Goal: Information Seeking & Learning: Check status

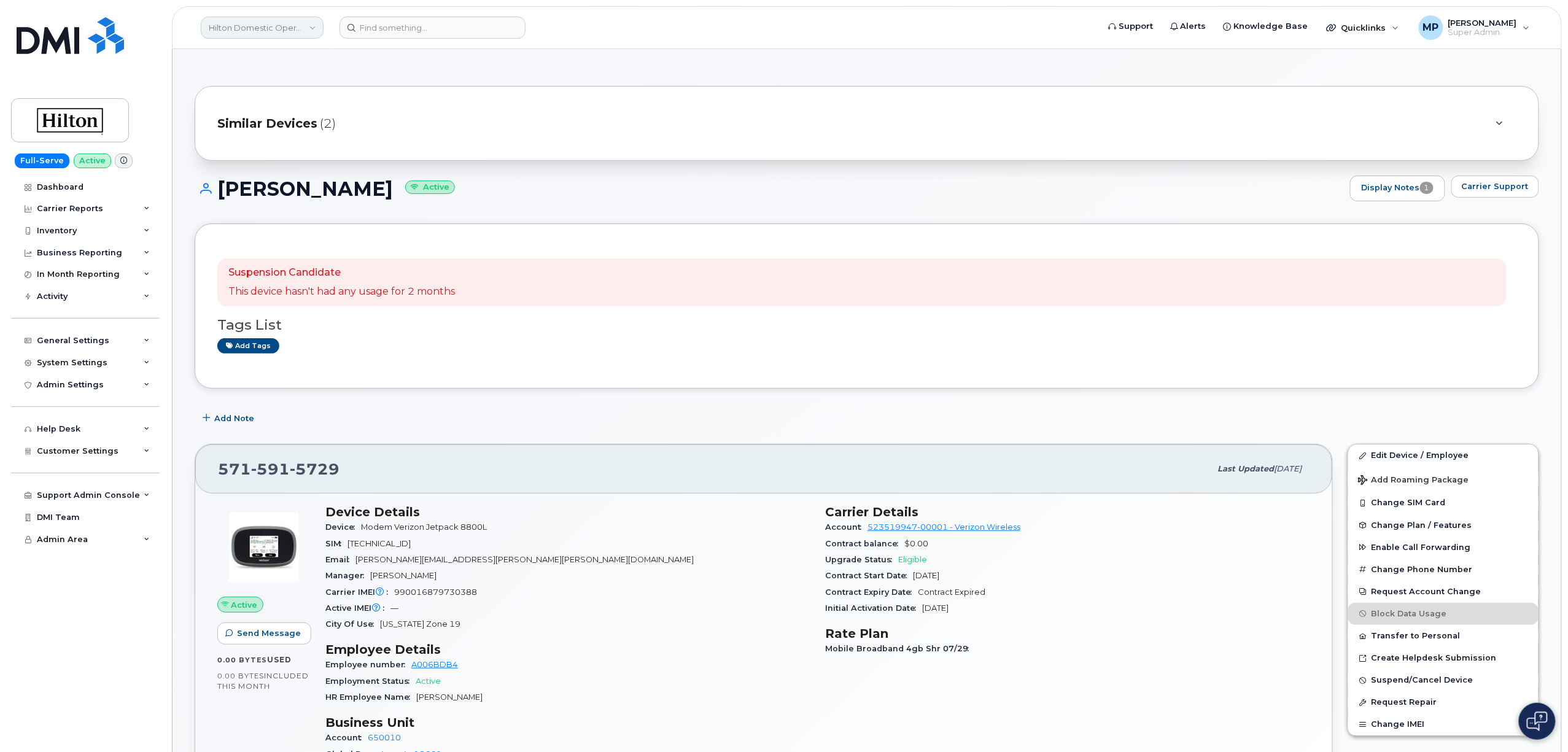
click at [250, 26] on link "Hilton Domestic Operating Company Inc" at bounding box center [262, 27] width 123 height 22
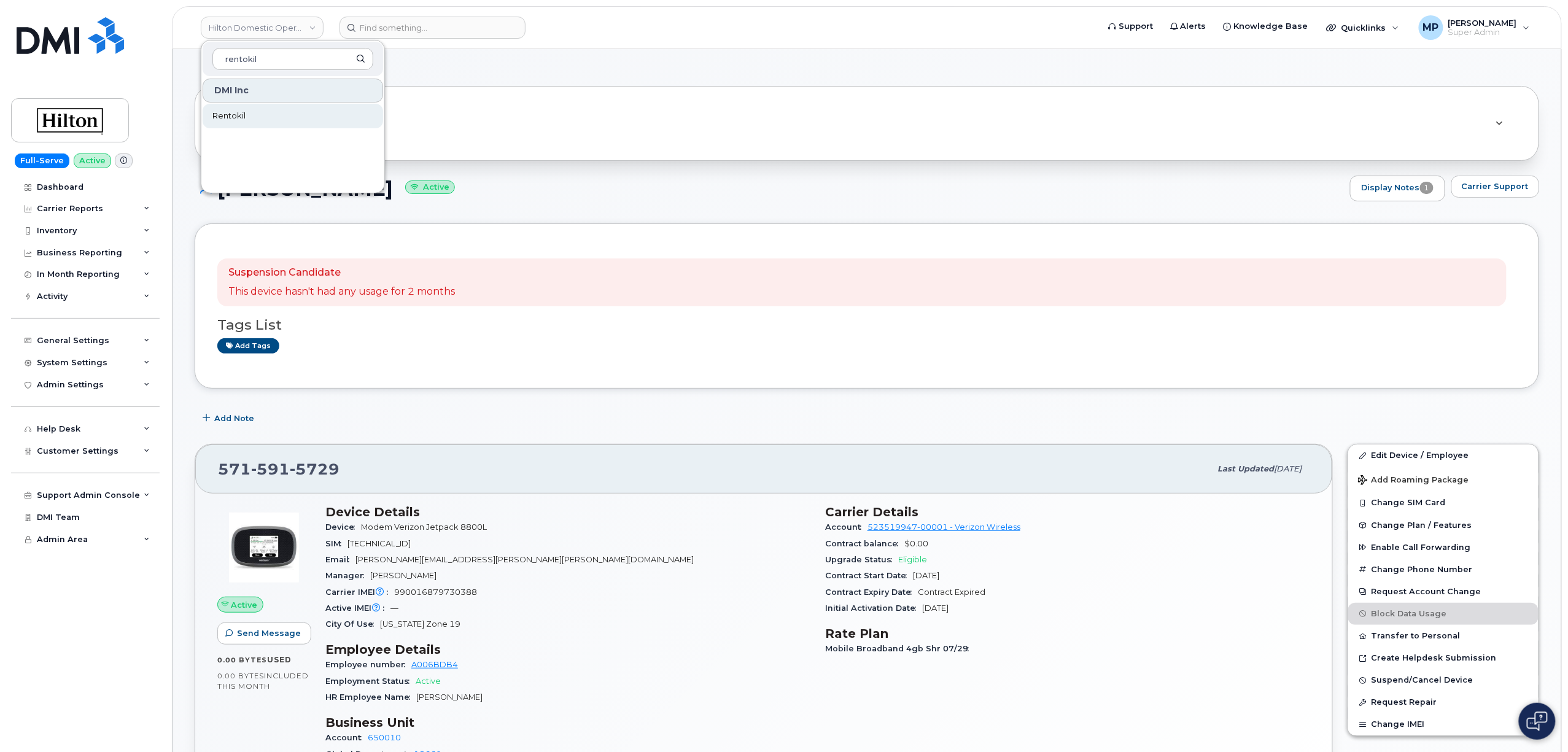
type input "rentokil"
click at [238, 116] on span "Rentokil" at bounding box center [229, 116] width 33 height 12
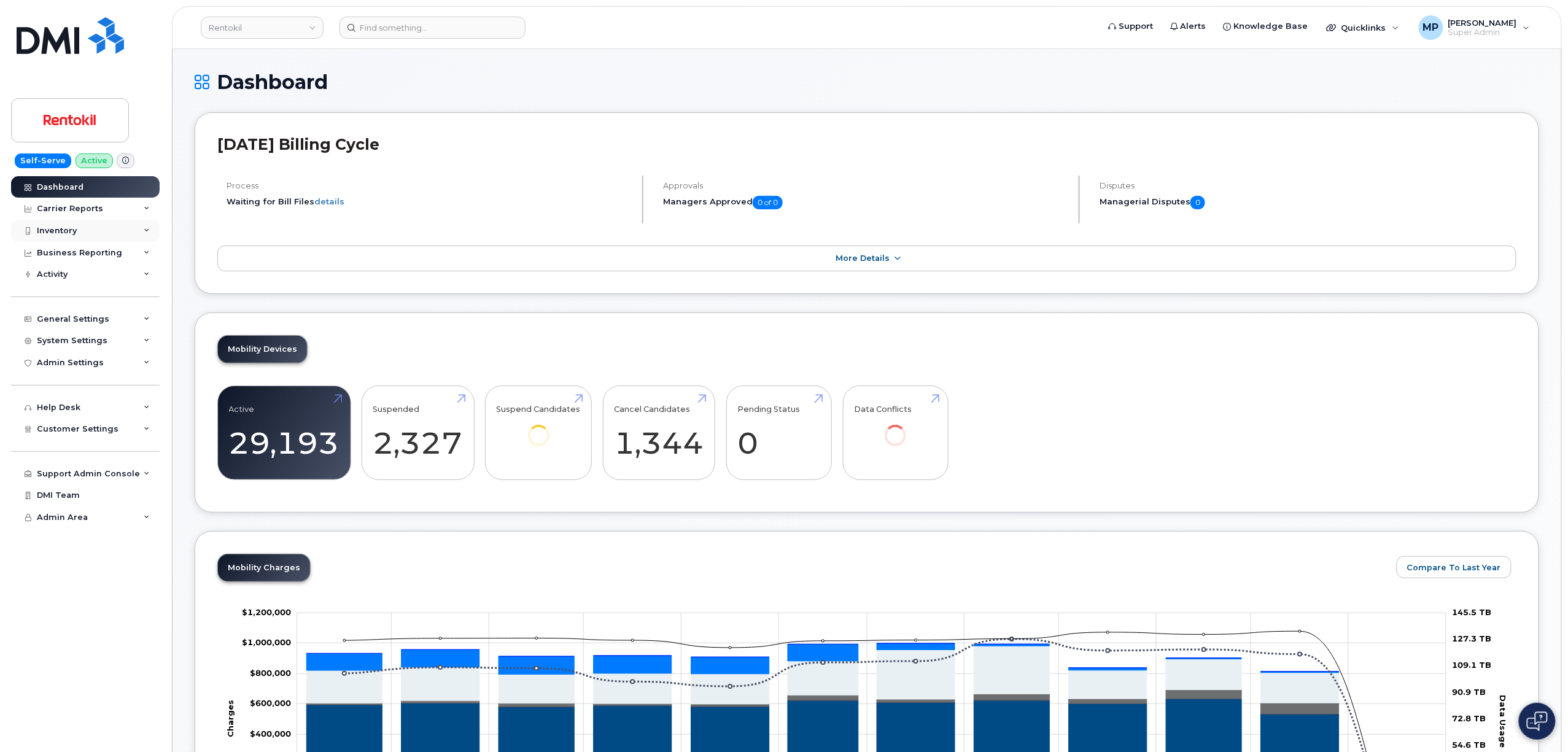
click at [54, 229] on div "Inventory" at bounding box center [57, 231] width 40 height 10
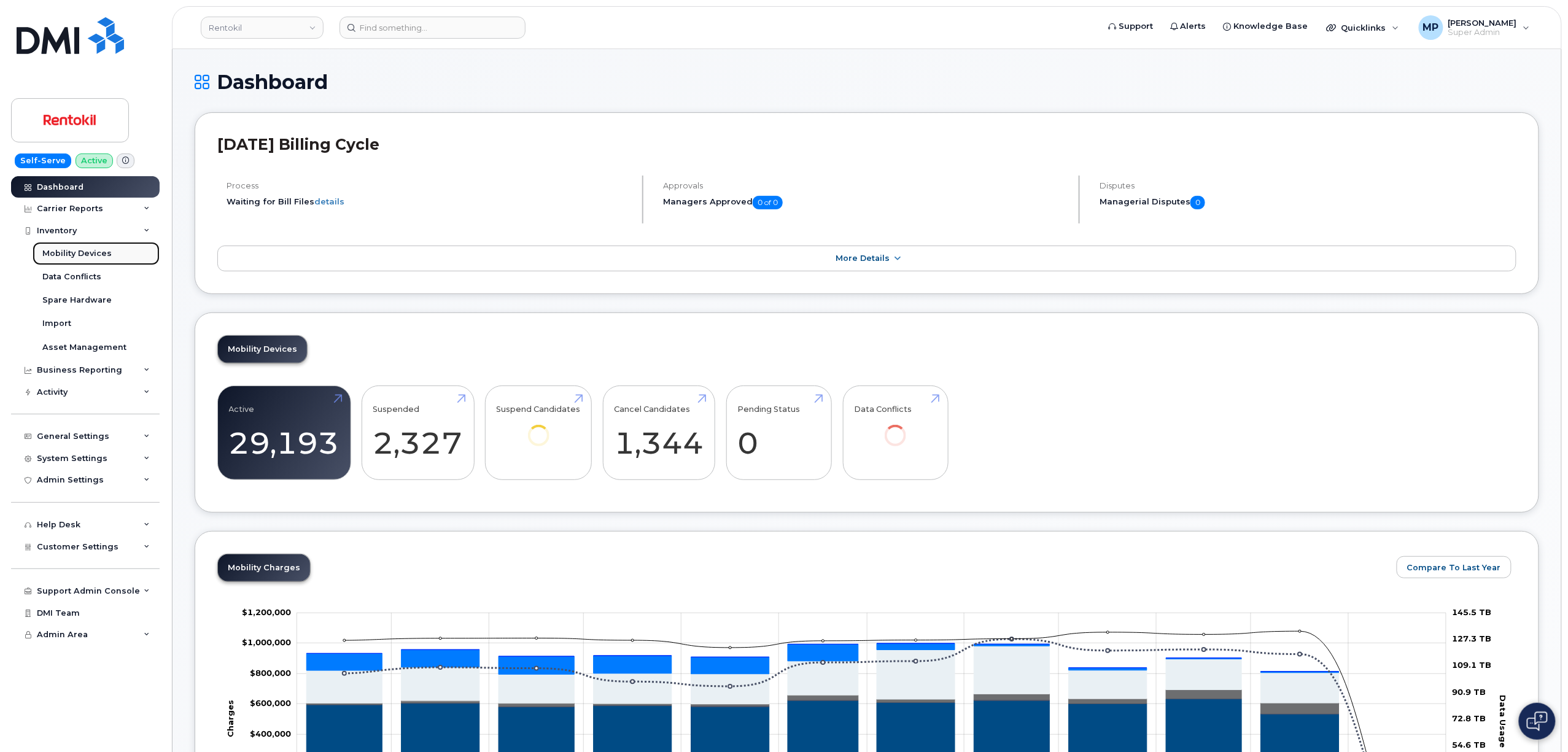
click at [60, 253] on div "Mobility Devices" at bounding box center [77, 253] width 69 height 11
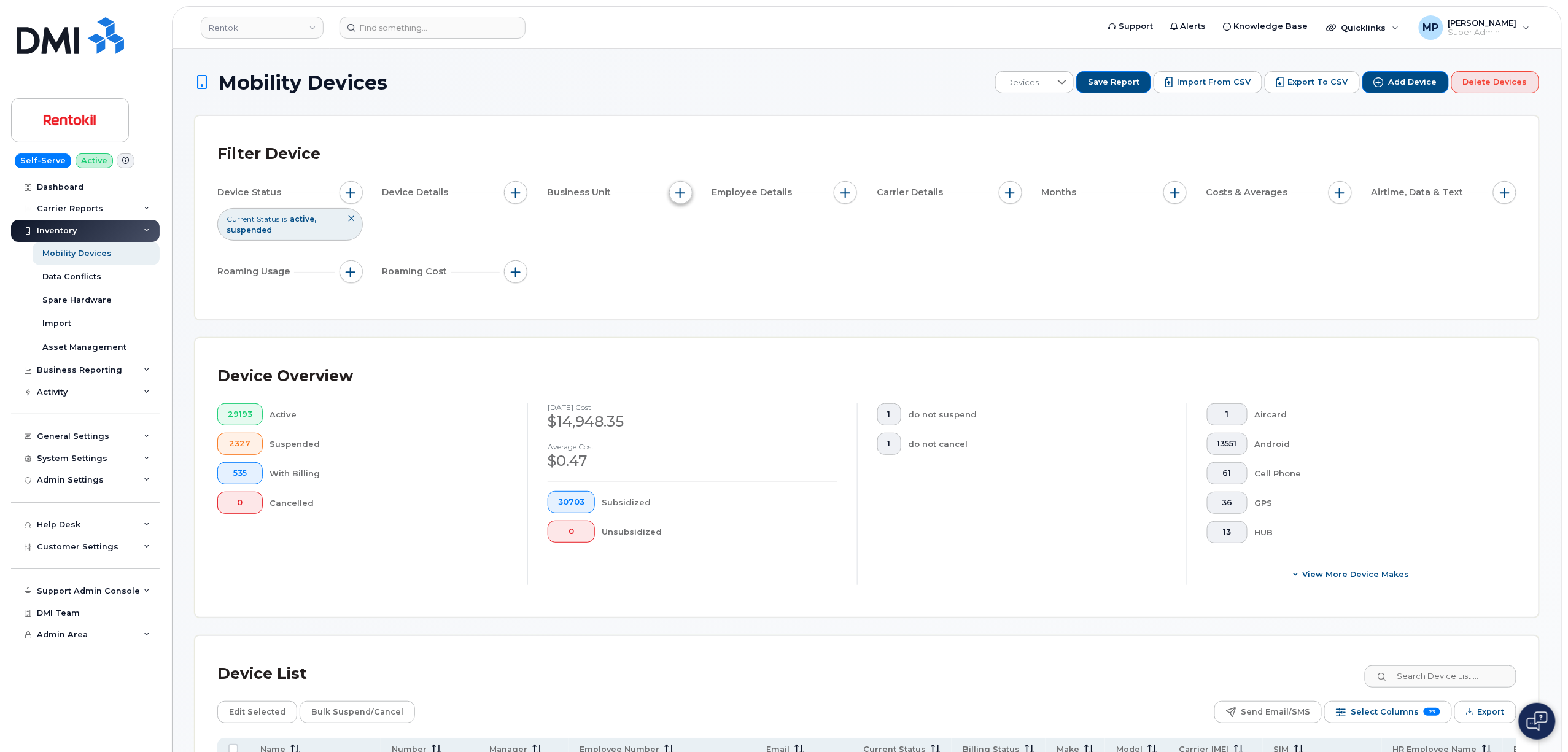
click at [675, 194] on span "button" at bounding box center [680, 192] width 10 height 10
click at [683, 245] on input "Mobile Allocation String" at bounding box center [684, 249] width 10 height 10
checkbox input "true"
click at [732, 300] on input "text" at bounding box center [762, 300] width 107 height 11
type input "unknown"
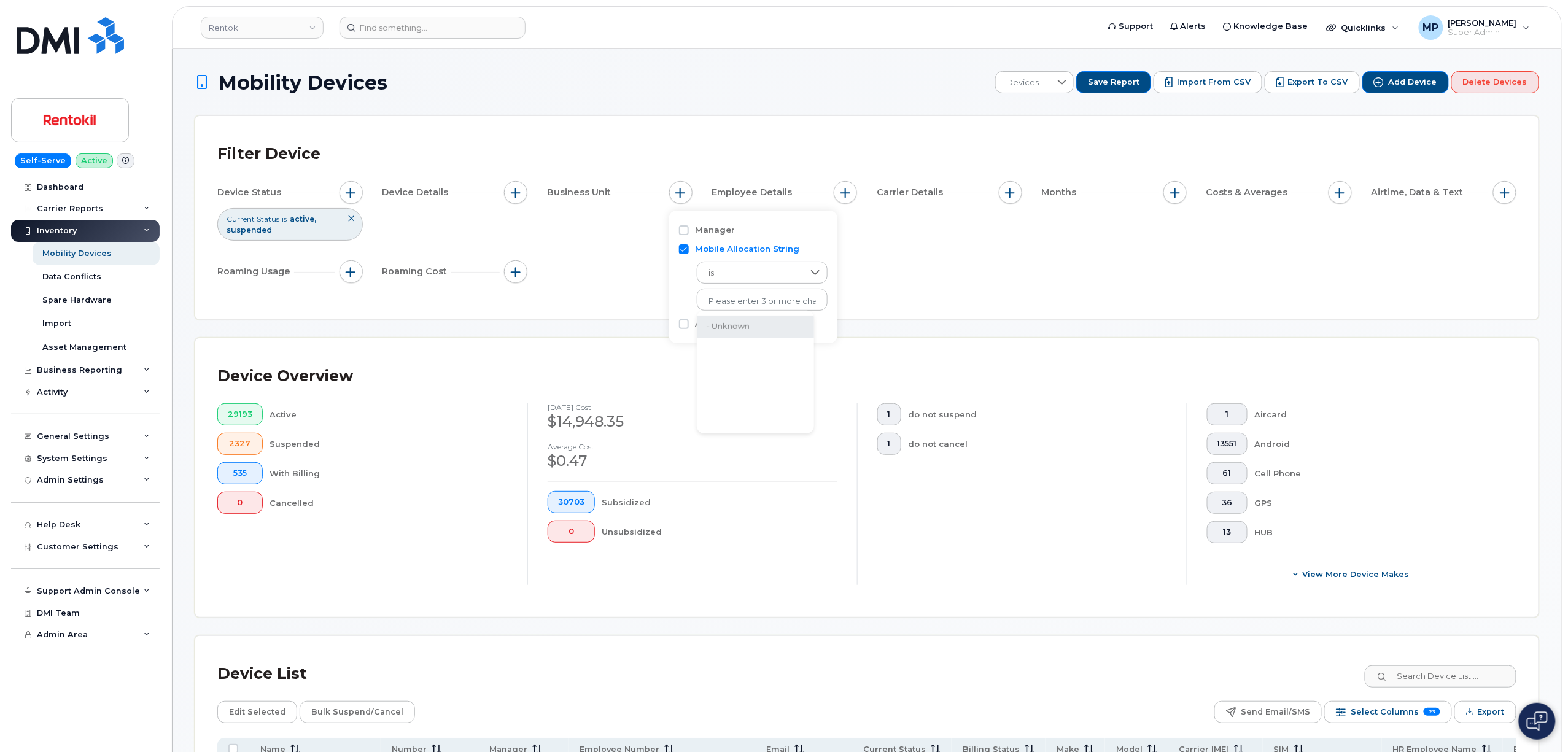
click at [745, 334] on li "- Unknown" at bounding box center [756, 327] width 117 height 23
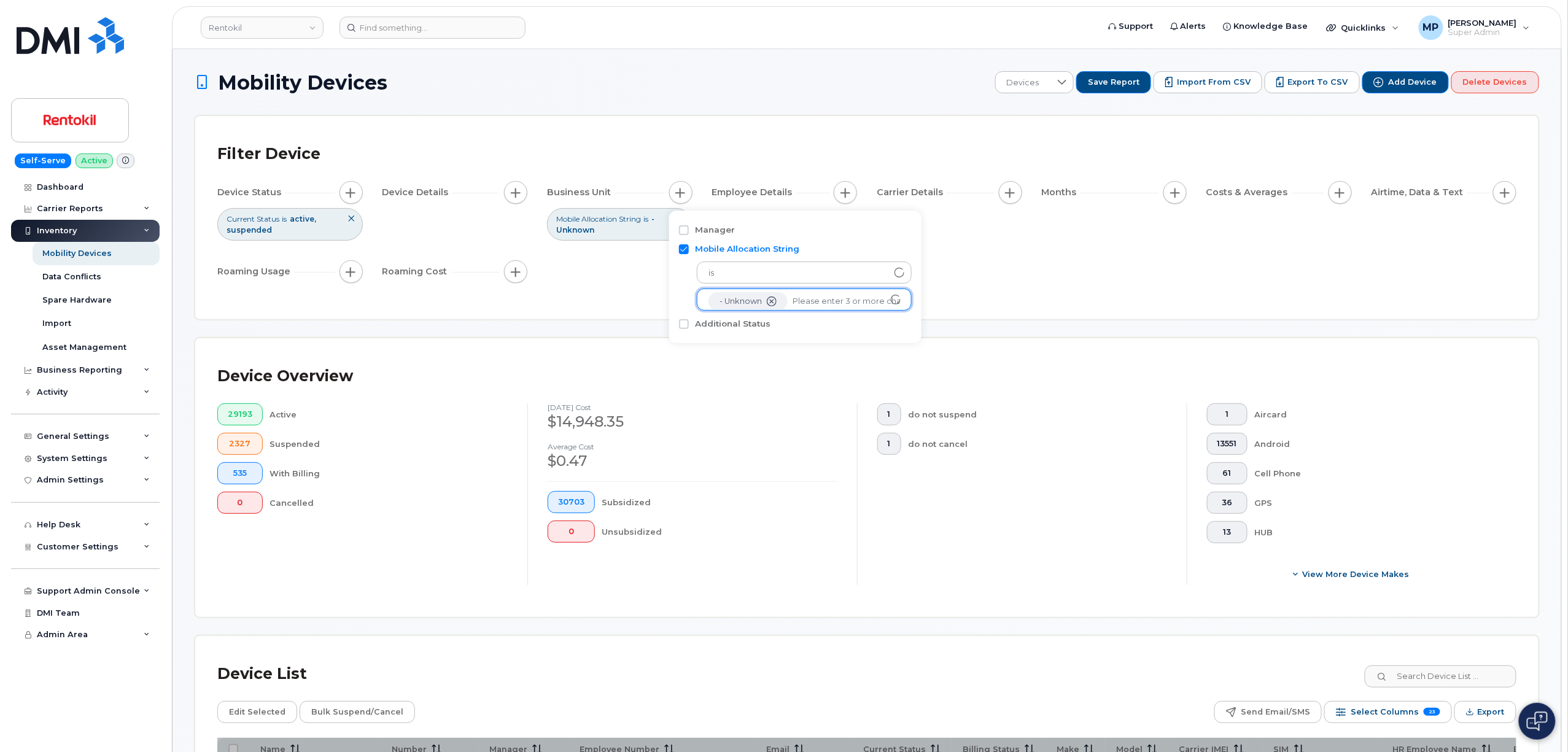
click at [1092, 275] on div "Device Status Current Status is active suspended Device Details Business Unit M…" at bounding box center [866, 234] width 1299 height 106
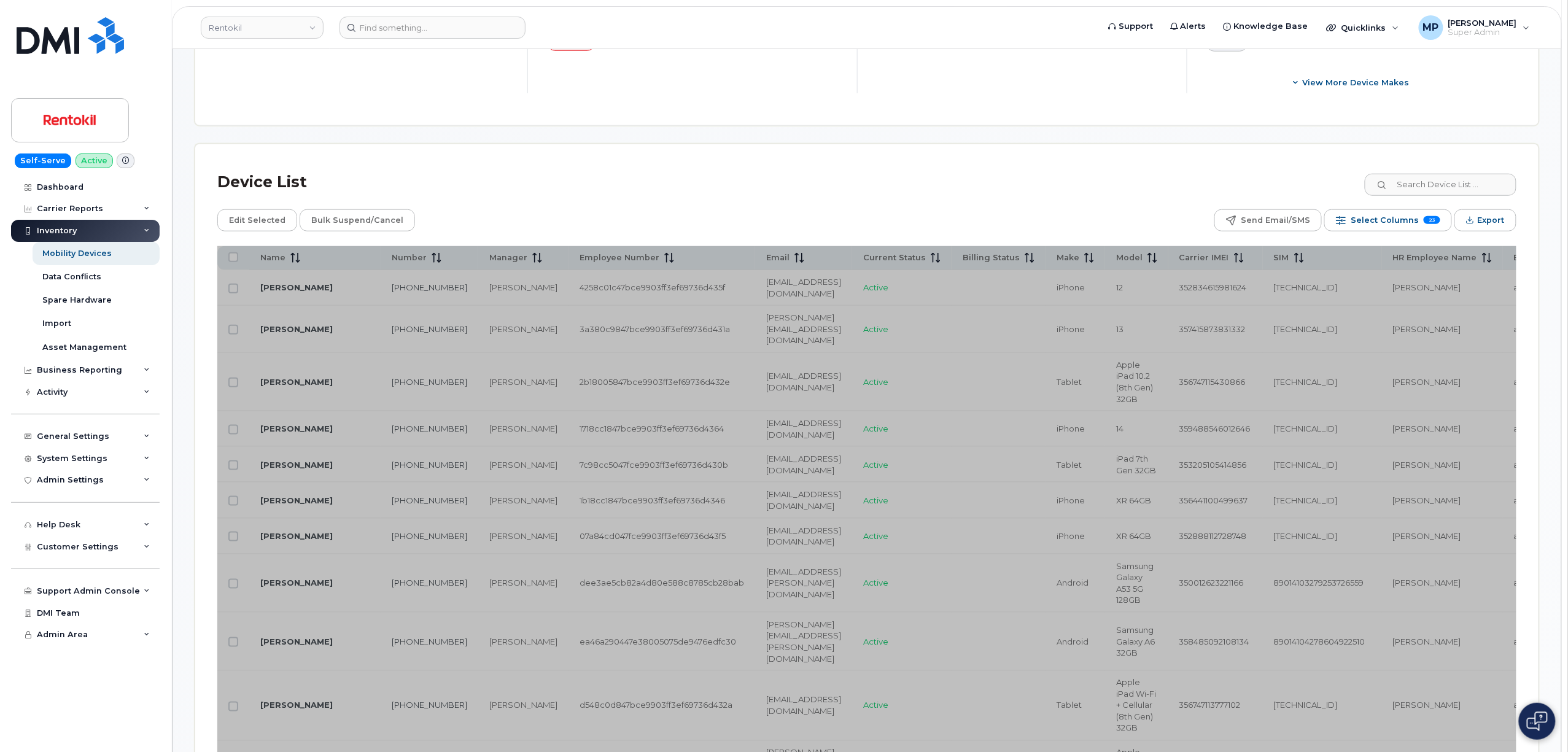
scroll to position [491, 0]
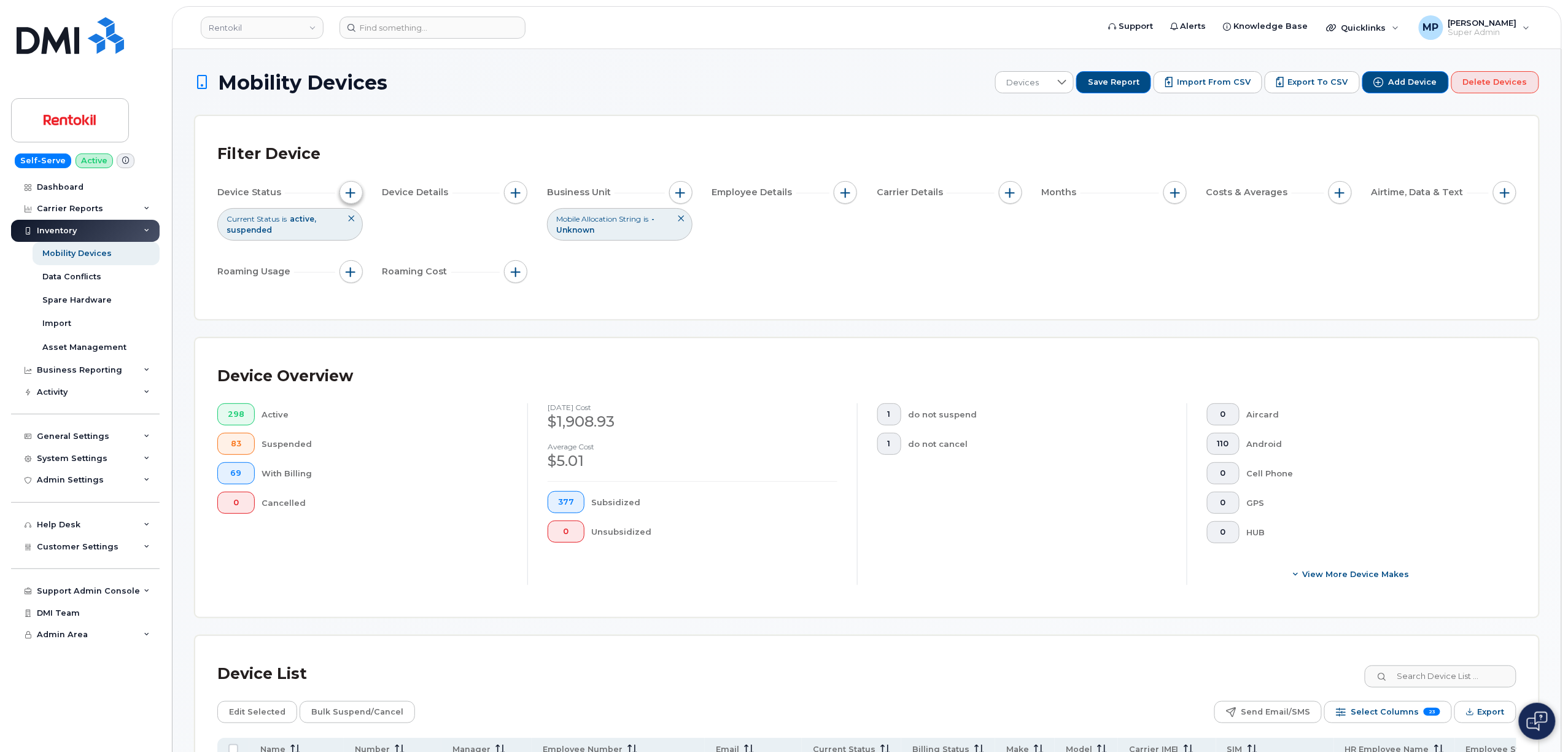
click at [348, 192] on span "button" at bounding box center [351, 192] width 10 height 10
click at [516, 254] on icon at bounding box center [521, 253] width 10 height 10
click at [378, 324] on input "Cancelled" at bounding box center [381, 324] width 10 height 10
checkbox input "true"
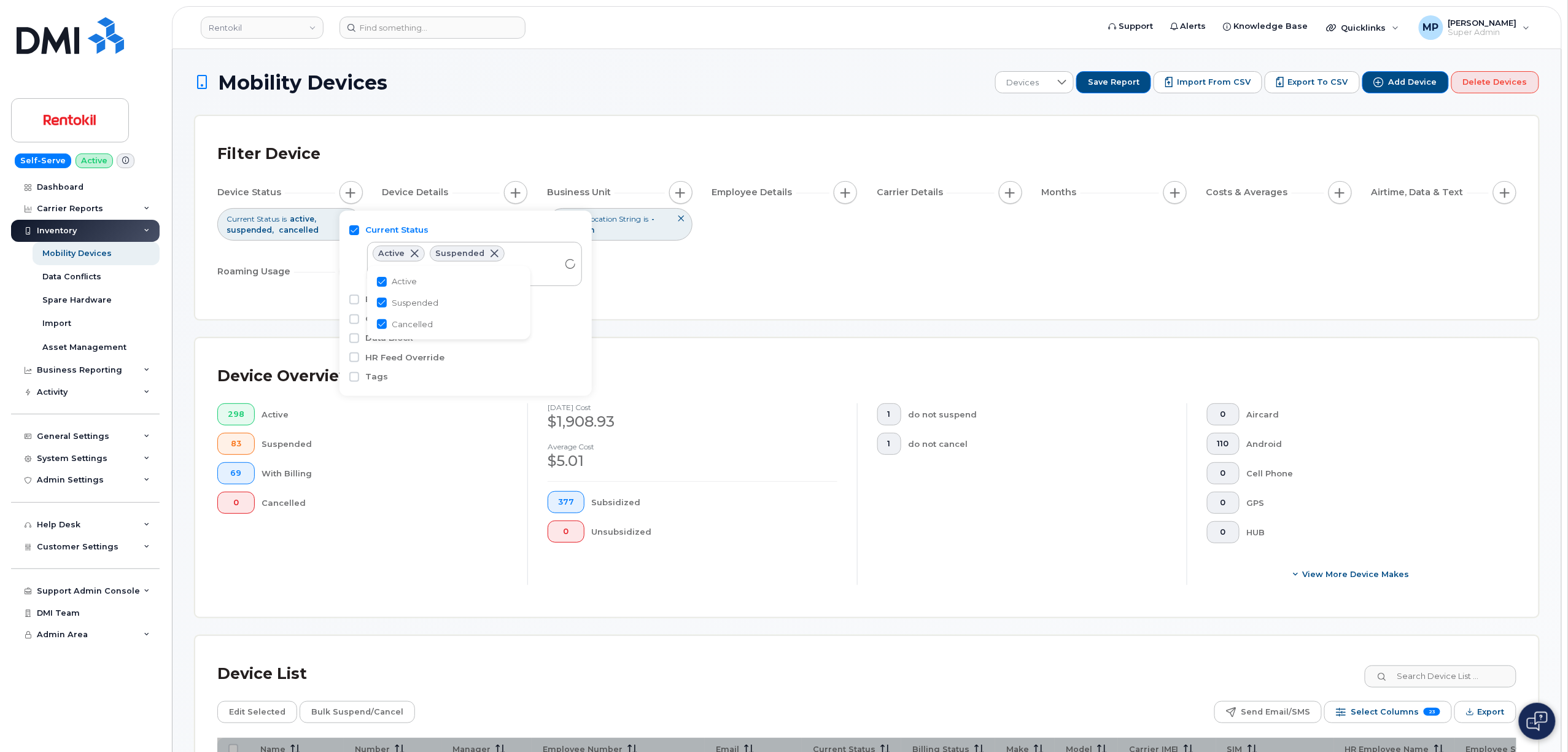
click at [422, 502] on div "Cancelled" at bounding box center [385, 502] width 246 height 22
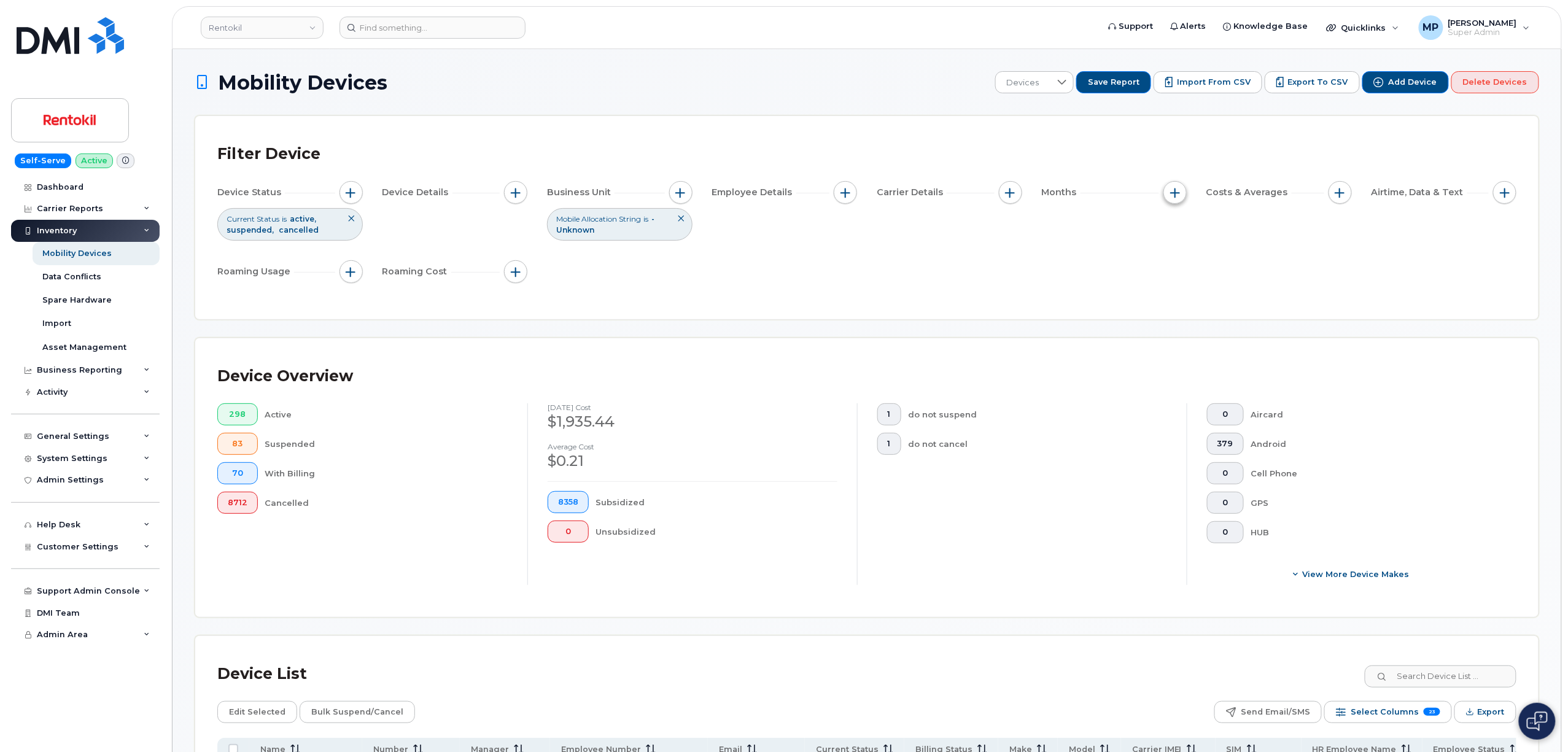
click at [1177, 197] on button "button" at bounding box center [1175, 192] width 23 height 23
click at [1180, 230] on input "Billing Cycle" at bounding box center [1178, 230] width 10 height 10
checkbox input "true"
click at [1214, 283] on span at bounding box center [1205, 280] width 27 height 22
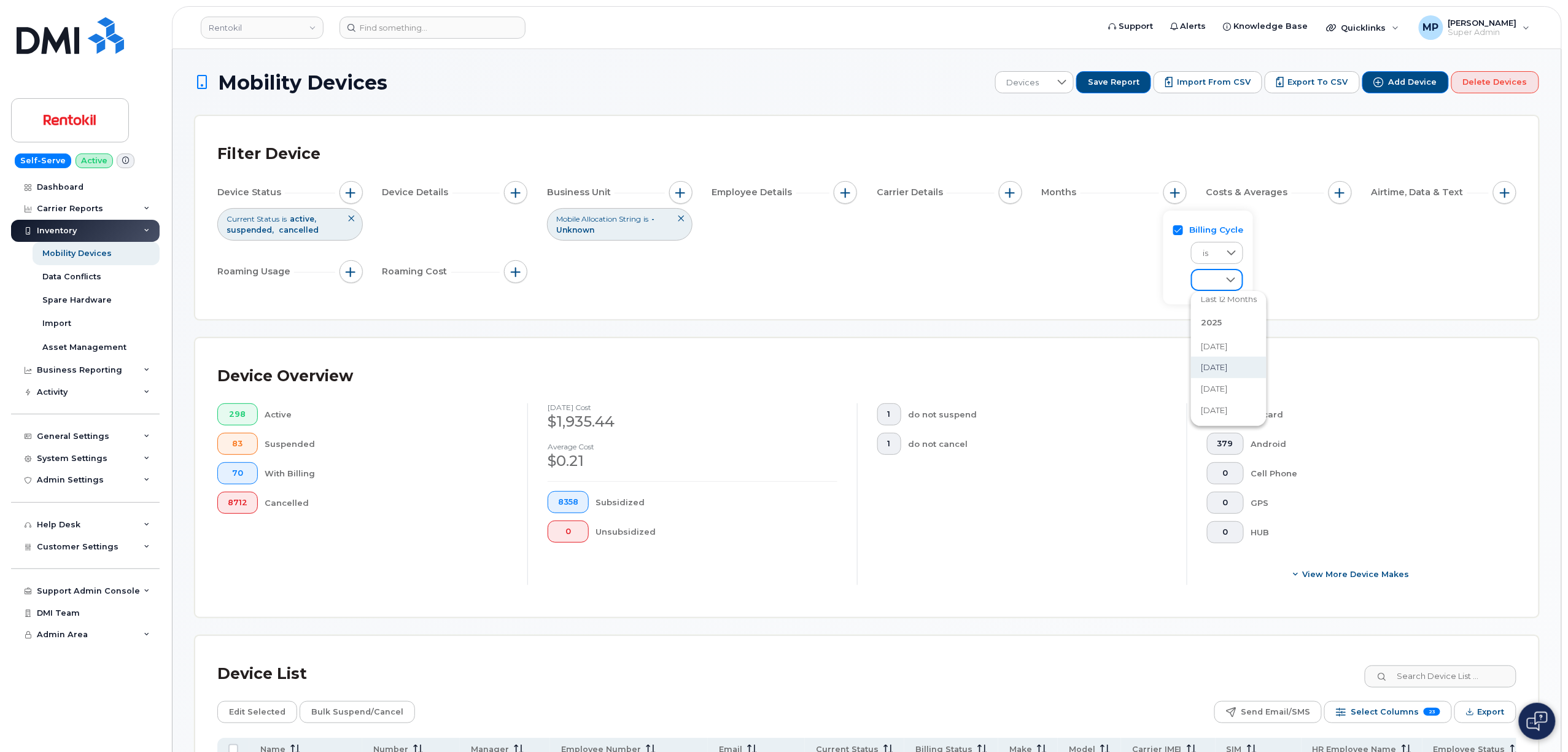
click at [1223, 367] on span "July 2025" at bounding box center [1214, 367] width 26 height 12
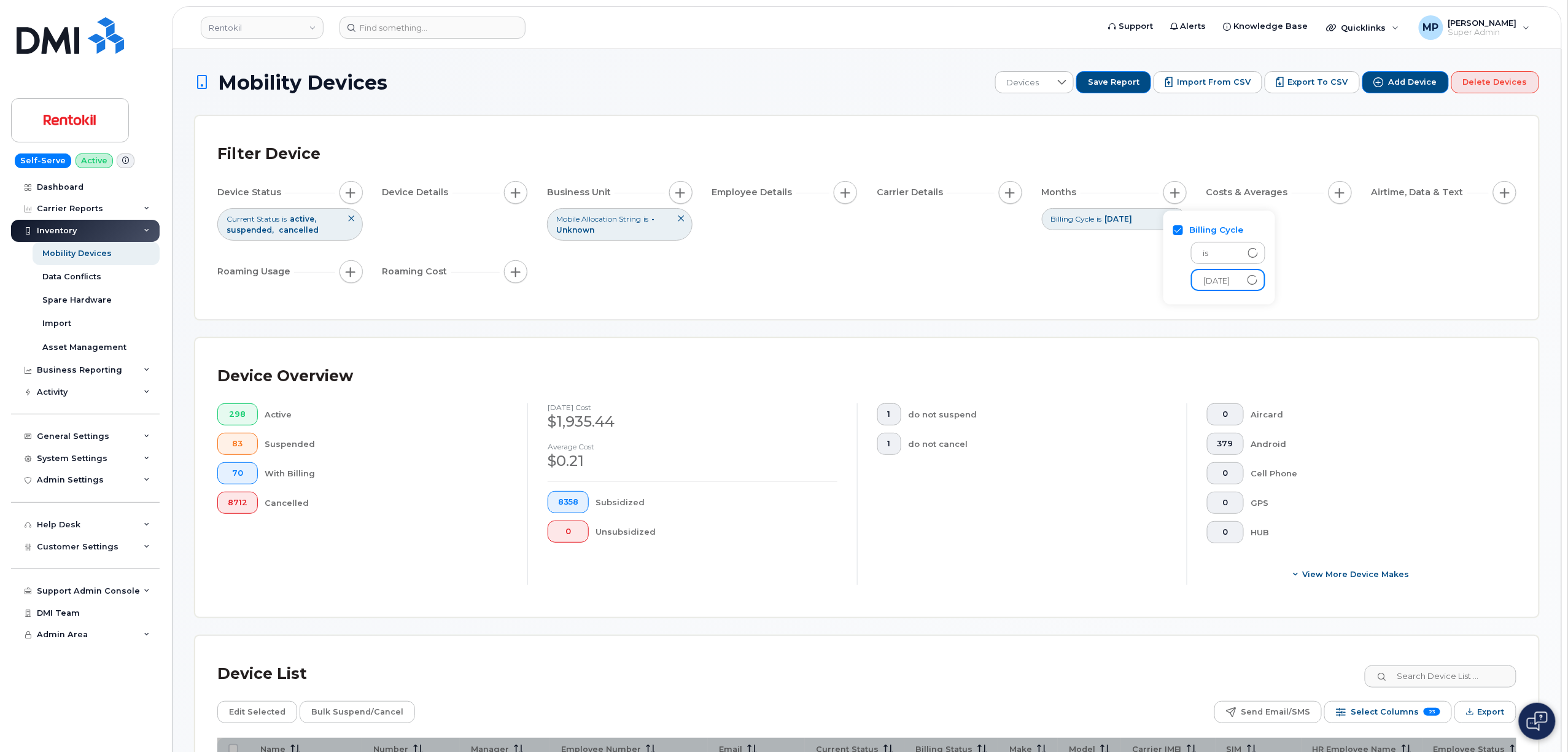
click at [934, 297] on div "Filter Device Device Status Current Status is active suspended cancelled Device…" at bounding box center [866, 217] width 1299 height 159
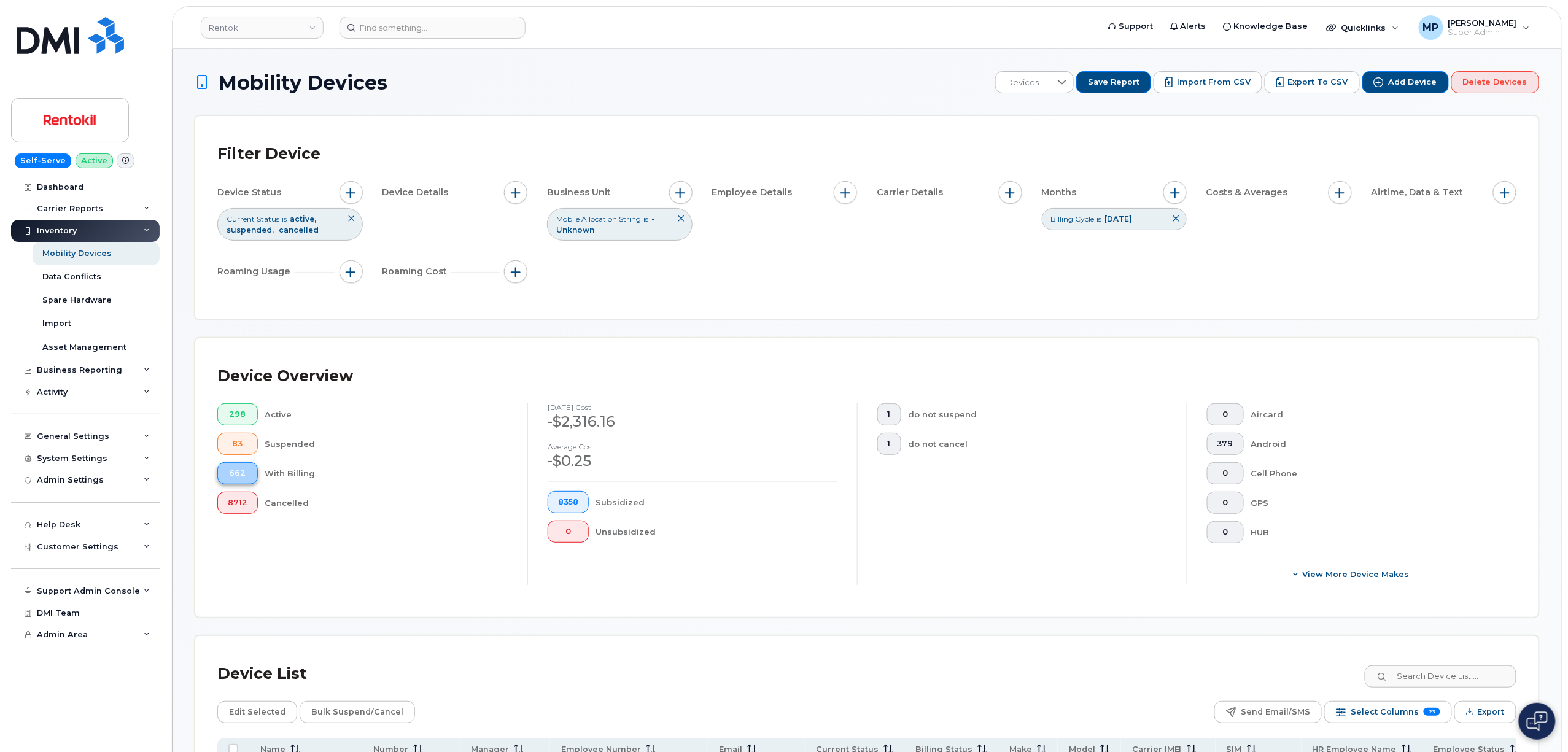
click at [239, 476] on span "662" at bounding box center [238, 473] width 20 height 10
click at [73, 549] on span "Customer Settings" at bounding box center [78, 546] width 82 height 9
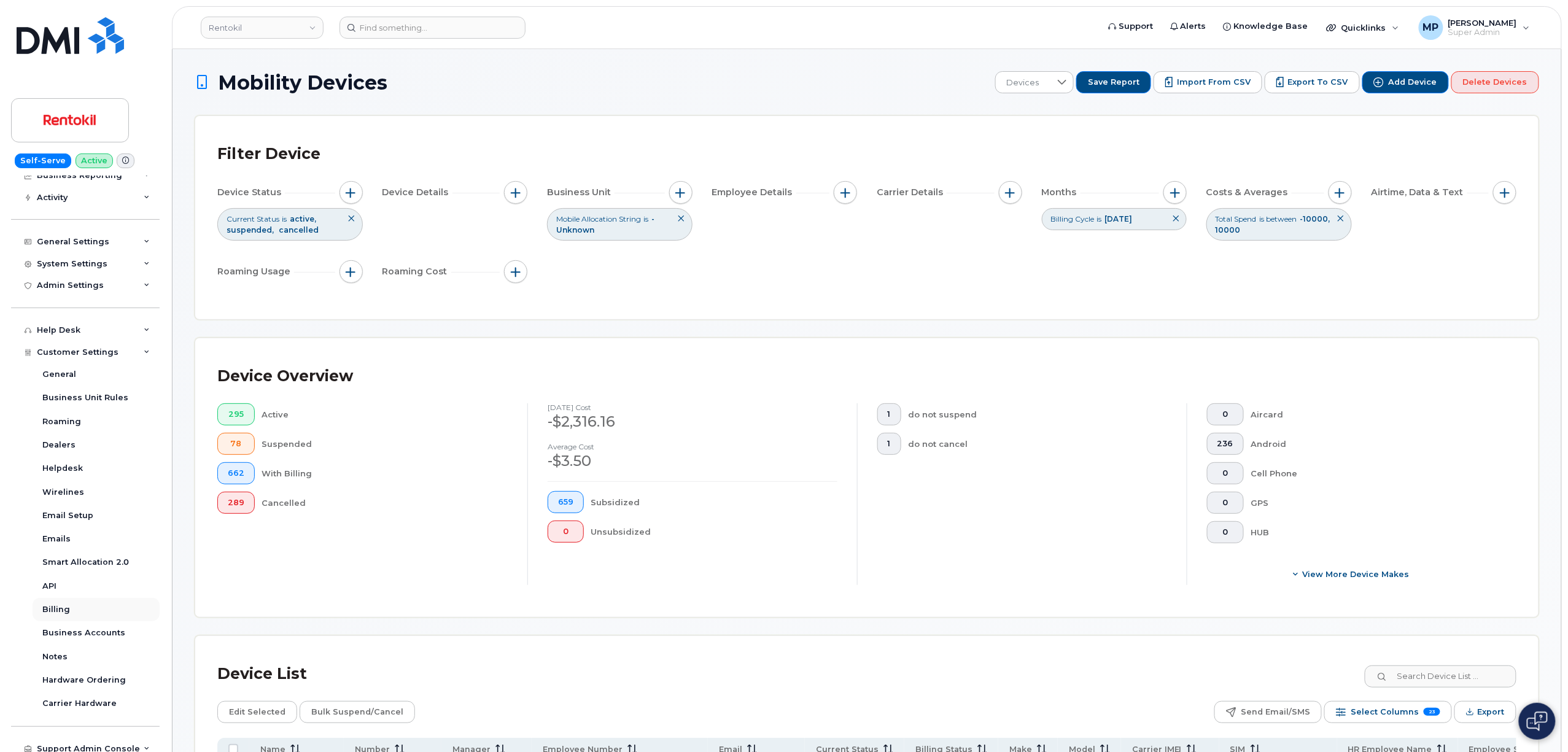
scroll to position [244, 0]
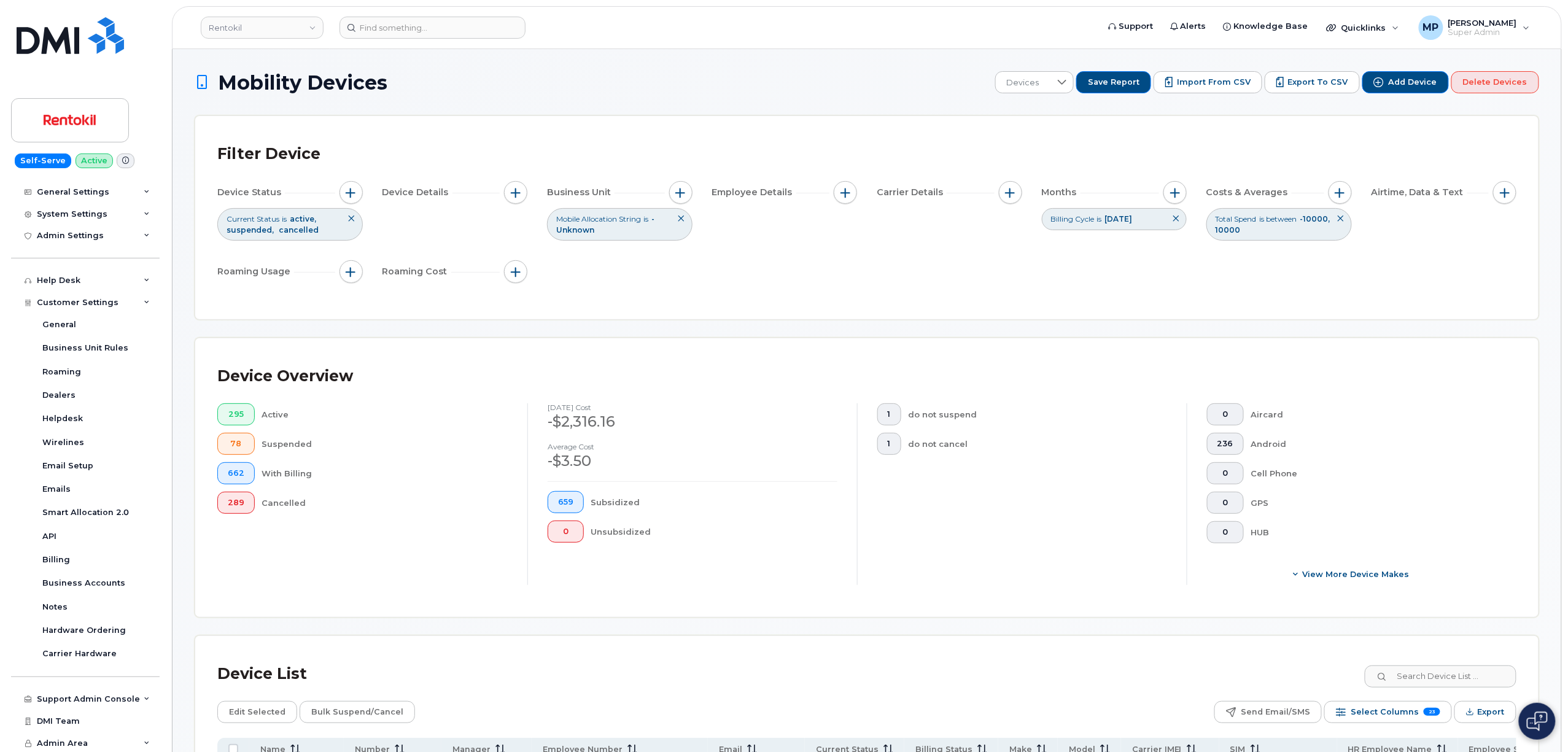
click at [465, 92] on h1 "Mobility Devices" at bounding box center [592, 83] width 794 height 21
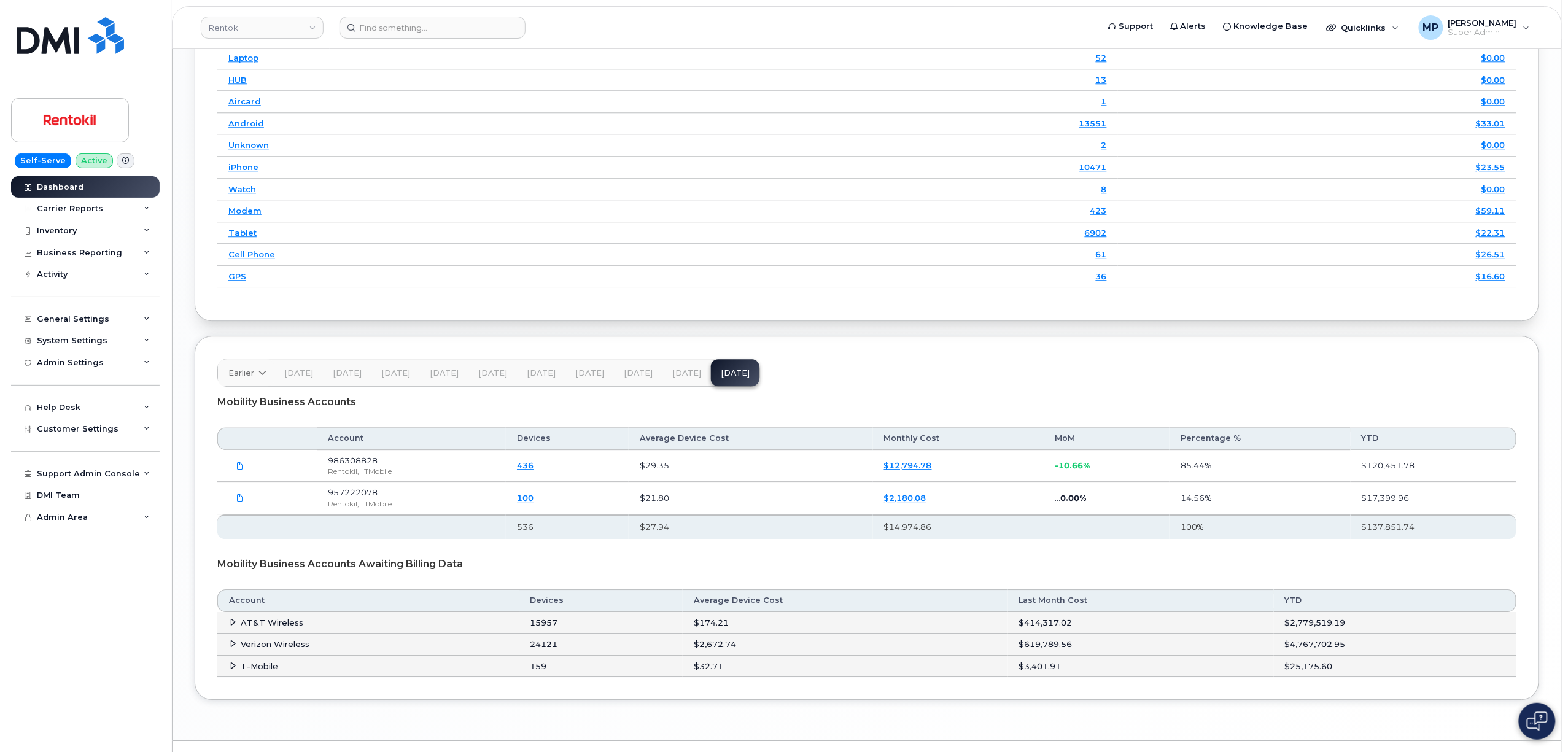
scroll to position [1613, 0]
